Goal: Obtain resource: Download file/media

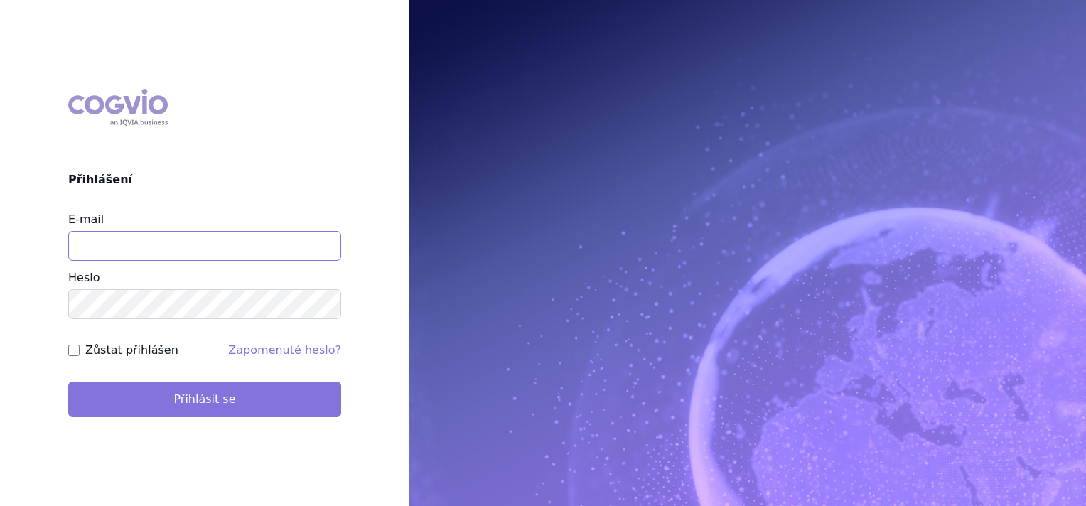
type input "marek.vydra@swixxbiopharma.com"
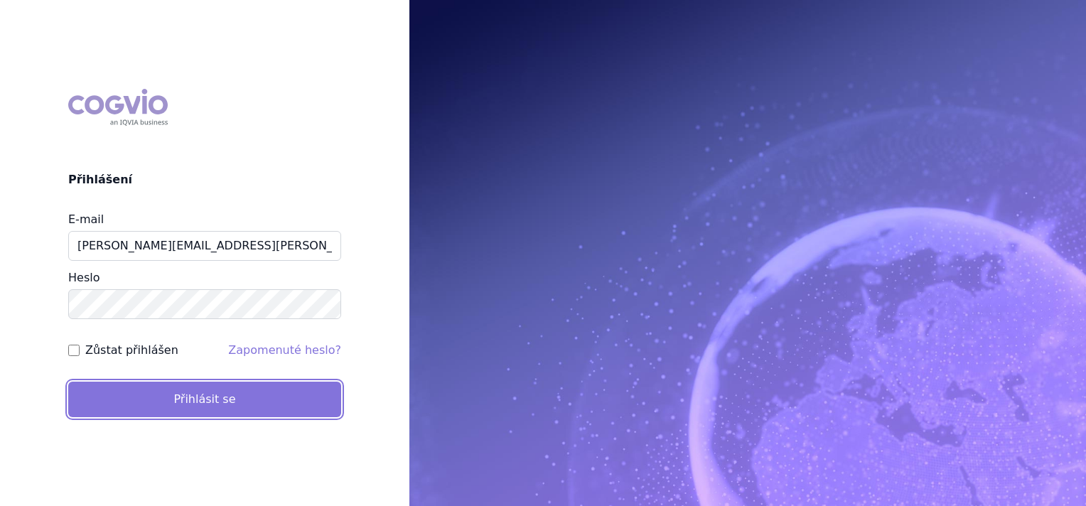
click at [236, 409] on button "Přihlásit se" at bounding box center [204, 400] width 273 height 36
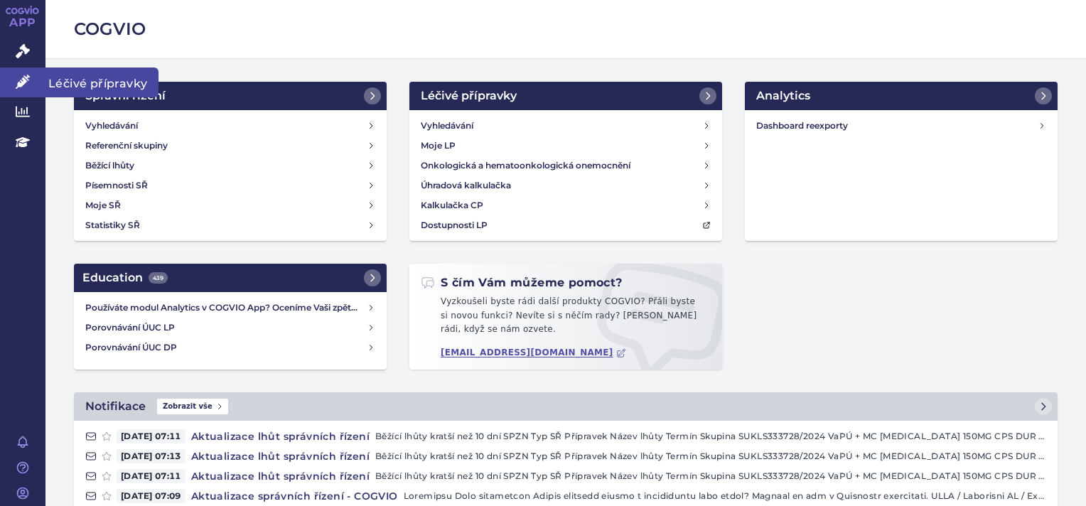
click at [19, 87] on icon at bounding box center [23, 82] width 14 height 14
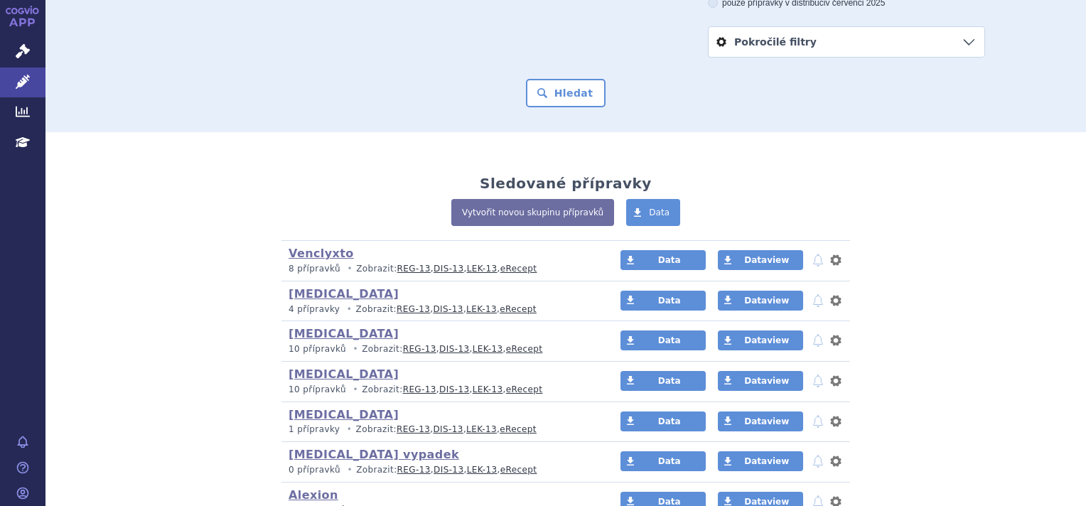
scroll to position [213, 0]
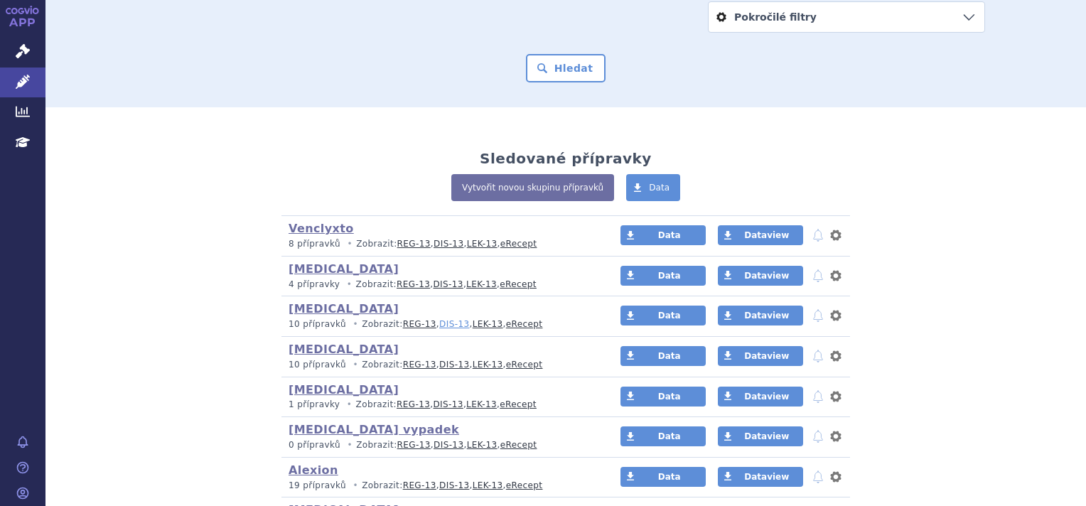
click at [439, 327] on link "DIS-13" at bounding box center [454, 324] width 30 height 10
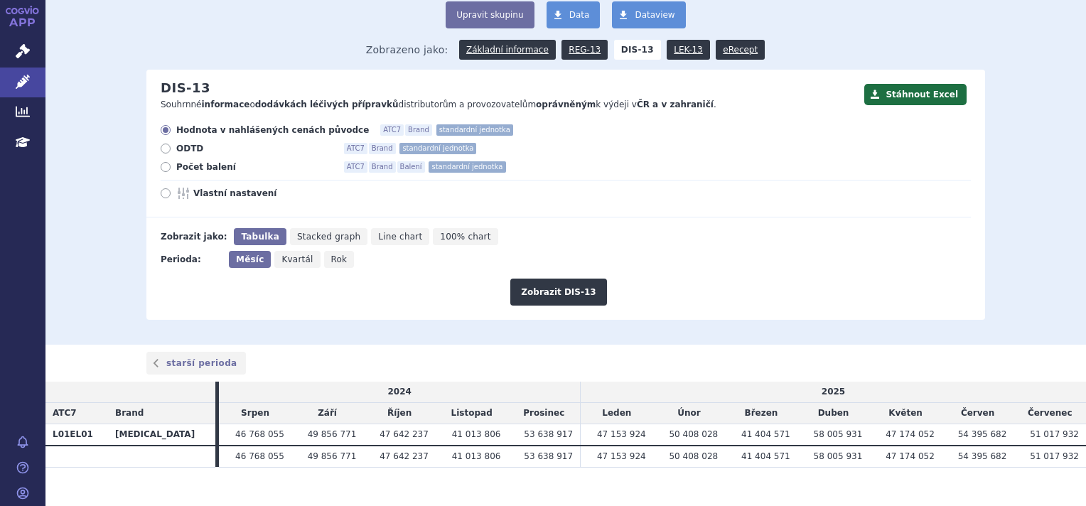
scroll to position [111, 0]
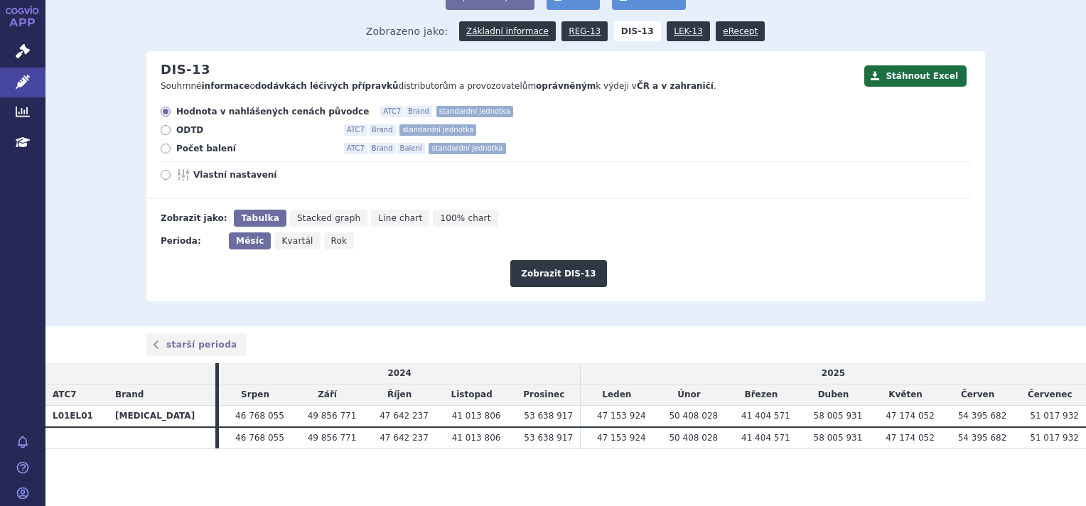
click at [165, 151] on label "Počet balení ATC7 Brand Balení standardní jednotka" at bounding box center [566, 148] width 810 height 11
click at [165, 151] on input "Počet balení ATC7 Brand Balení standardní jednotka" at bounding box center [166, 150] width 9 height 9
radio input "true"
click at [579, 282] on button "Zobrazit DIS-13" at bounding box center [558, 273] width 96 height 27
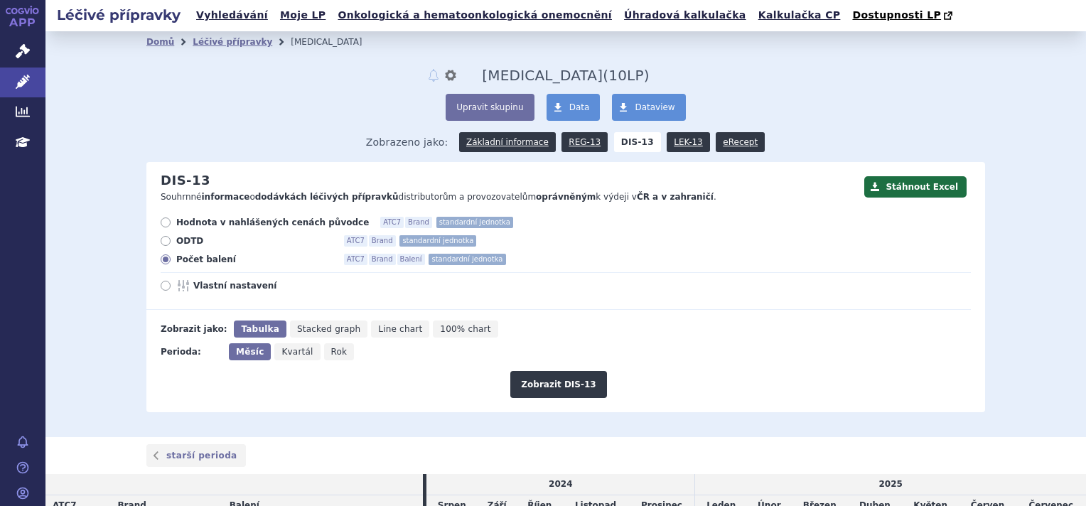
scroll to position [216, 0]
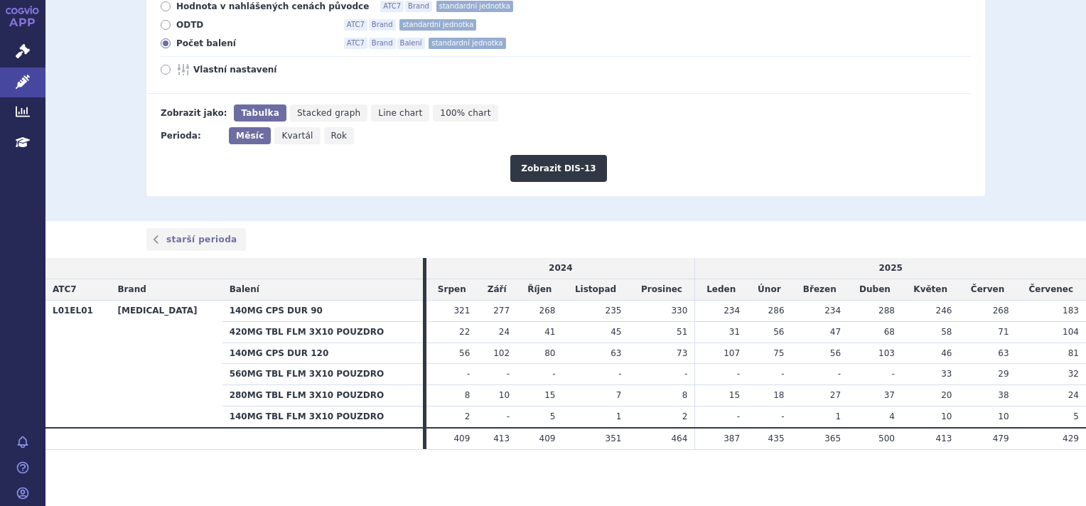
click at [223, 315] on th "140MG CPS DUR 90" at bounding box center [323, 310] width 201 height 21
click at [481, 326] on td "24" at bounding box center [497, 331] width 40 height 21
drag, startPoint x: 429, startPoint y: 311, endPoint x: 1049, endPoint y: 454, distance: 636.2
click at [1049, 454] on section "Domů Léčivé přípravky [MEDICAL_DATA] notifikace nastavení Přejmenovat Smazat [M…" at bounding box center [565, 161] width 1041 height 692
copy table "2024 2025 ATC7 Brand Balení Srpen Září Říjen Listopad Prosinec Leden Únor Březe…"
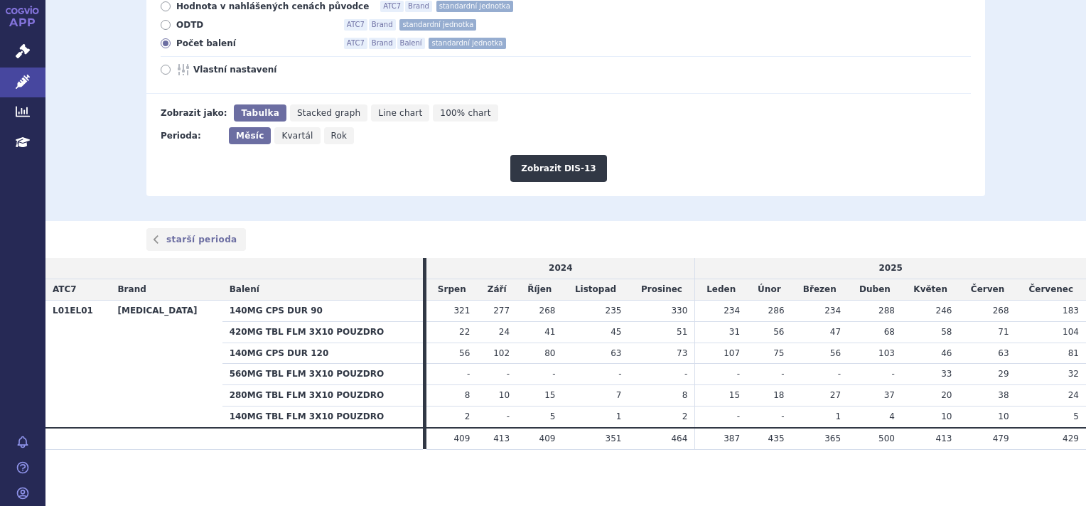
click at [238, 373] on th "560MG TBL FLM 3X10 POUZDRO" at bounding box center [323, 374] width 201 height 21
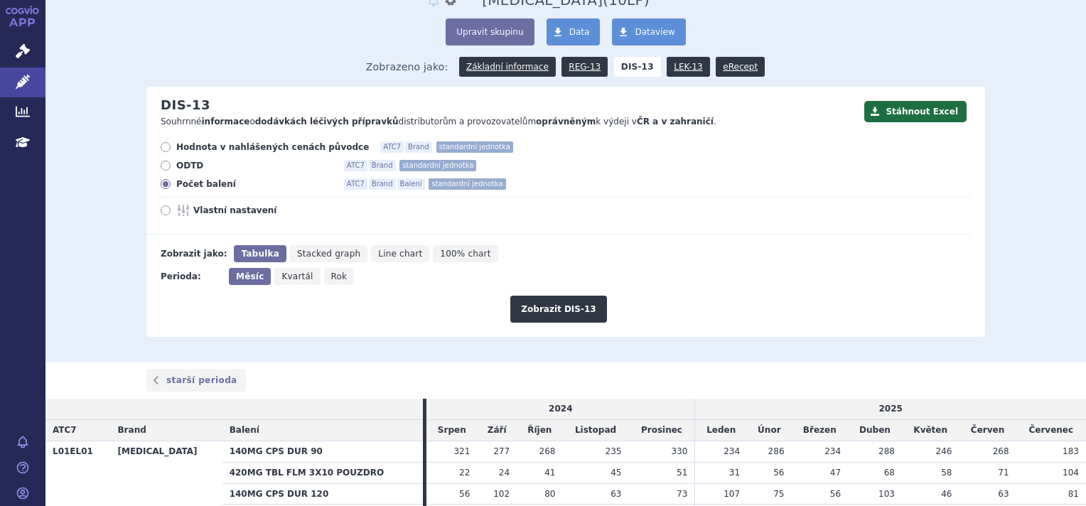
scroll to position [74, 0]
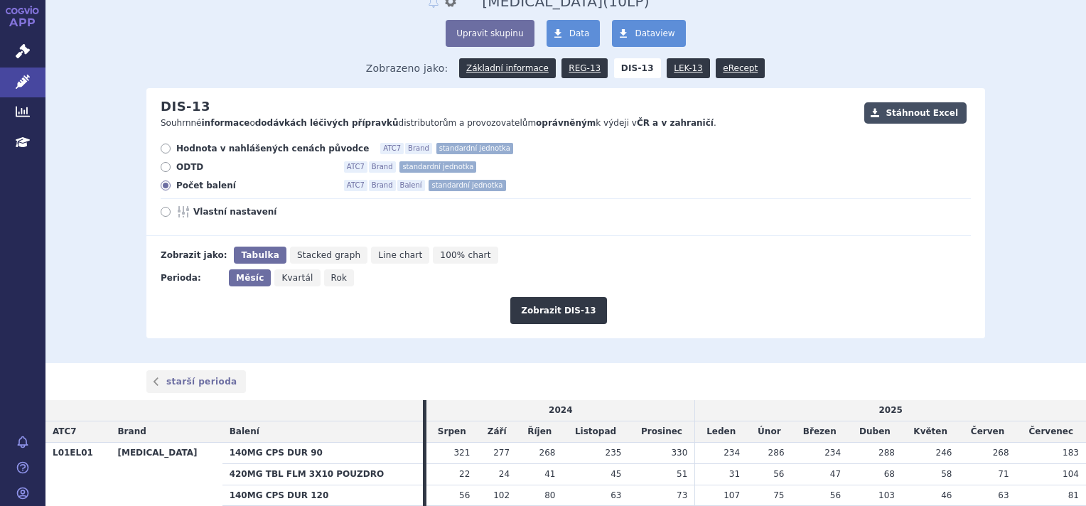
click at [907, 114] on button "Stáhnout Excel" at bounding box center [915, 112] width 102 height 21
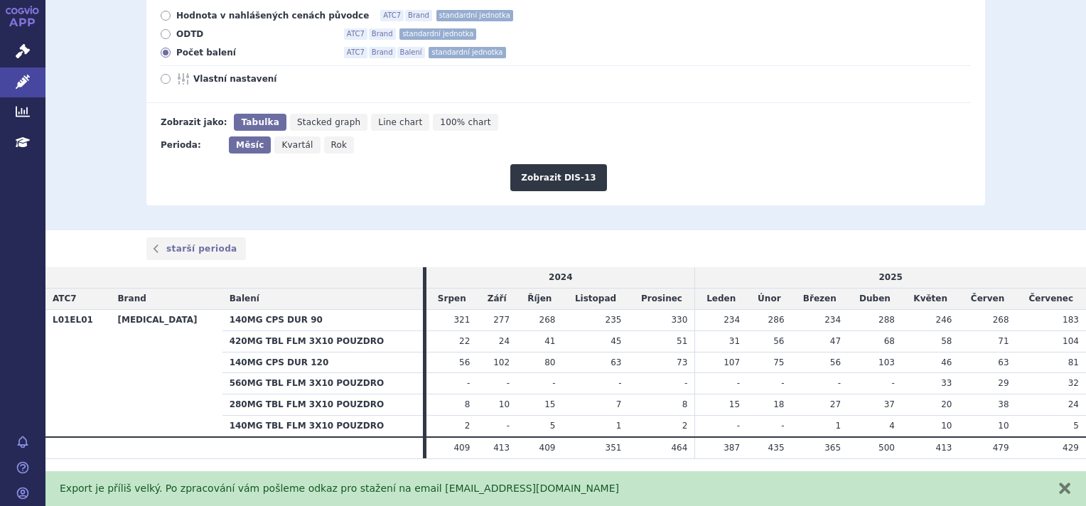
scroll to position [216, 0]
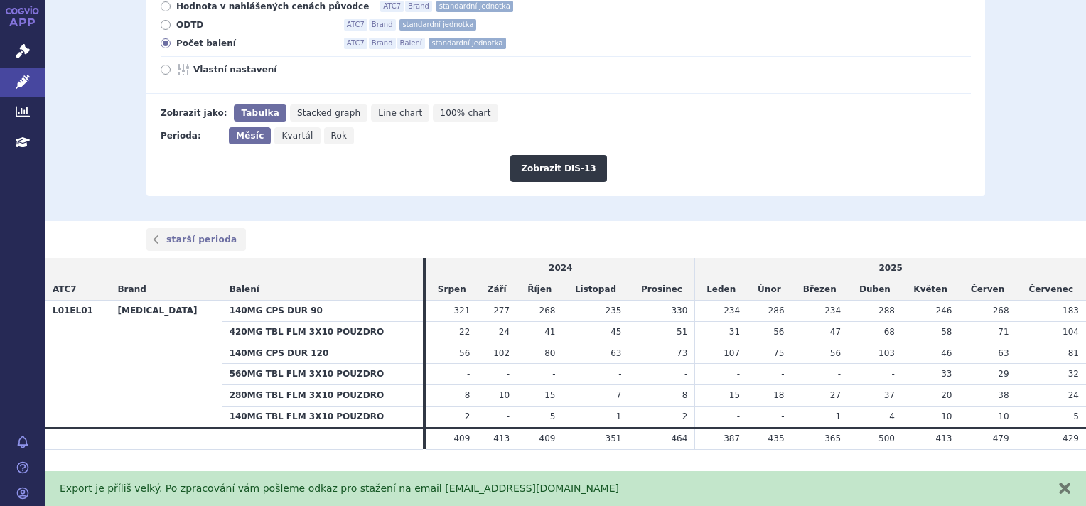
click at [1017, 107] on div "Domů Léčivé přípravky [MEDICAL_DATA] notifikace nastavení Přejmenovat Smazat [M…" at bounding box center [565, 18] width 1041 height 406
